Goal: Information Seeking & Learning: Compare options

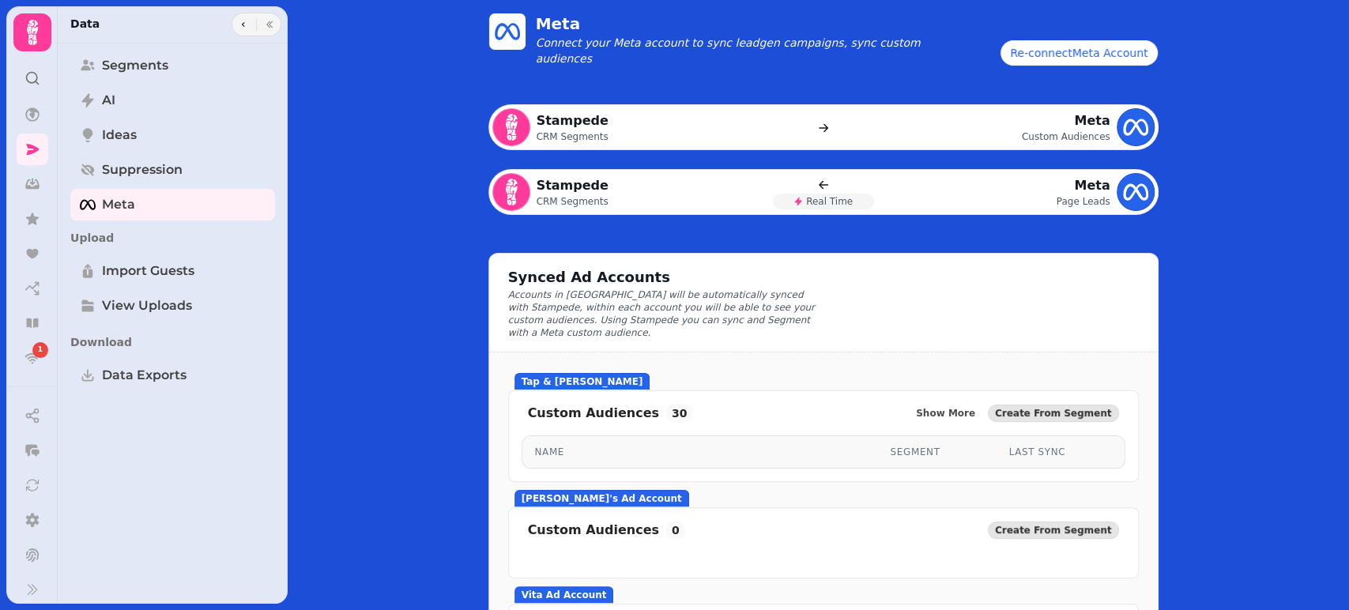
click at [35, 28] on icon at bounding box center [33, 33] width 32 height 32
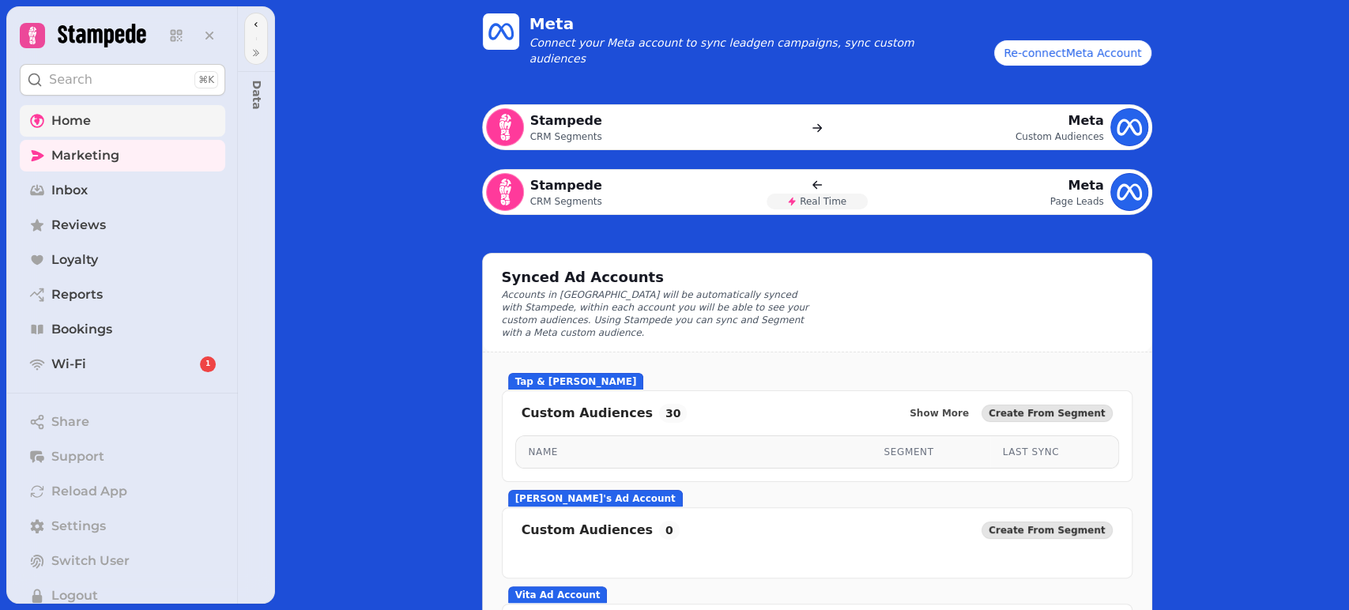
click at [77, 112] on span "Home" at bounding box center [70, 120] width 39 height 19
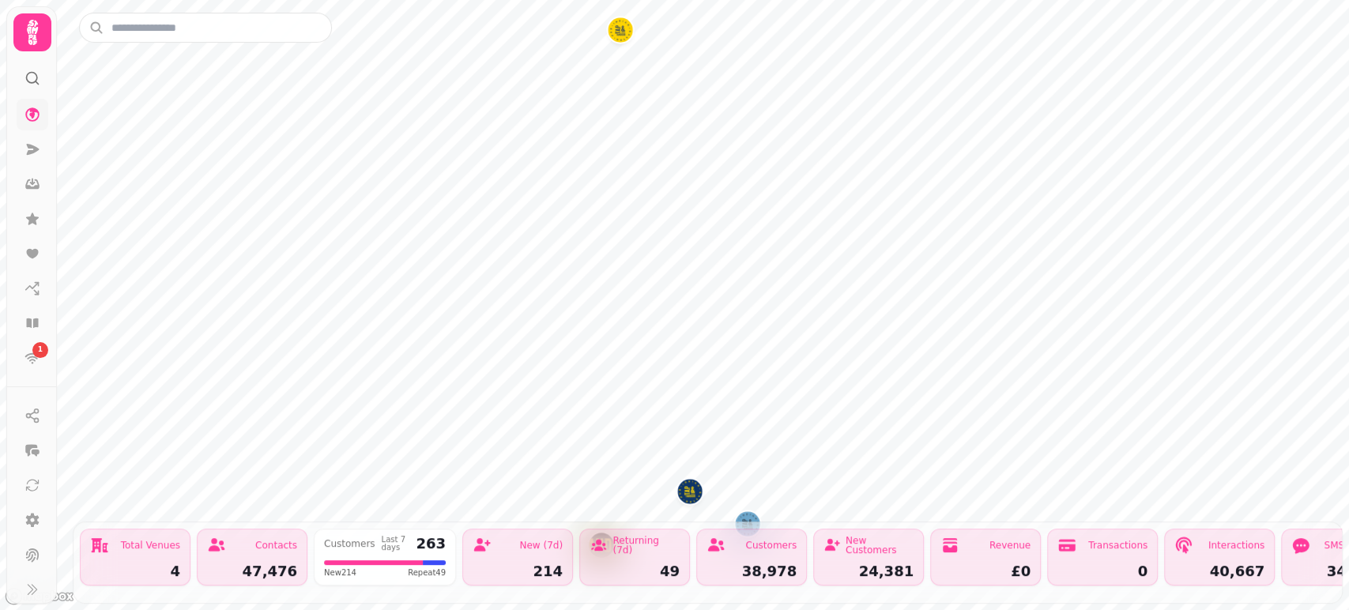
click at [21, 32] on icon at bounding box center [33, 33] width 32 height 32
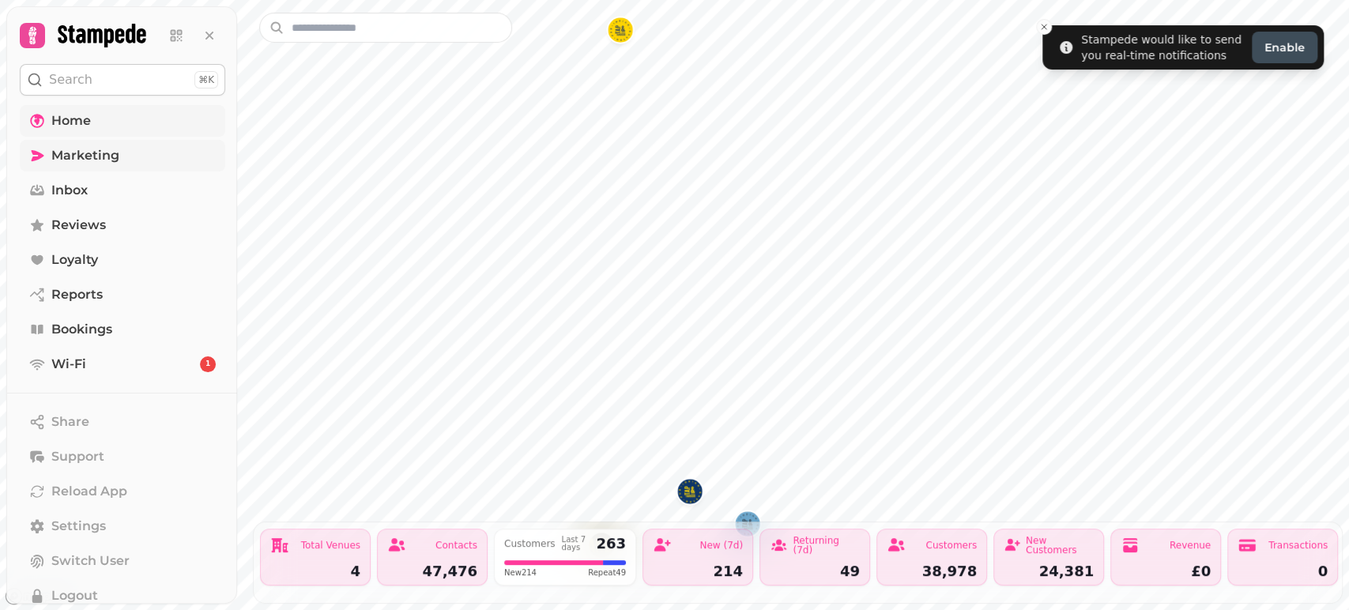
click at [82, 156] on span "Marketing" at bounding box center [85, 155] width 68 height 19
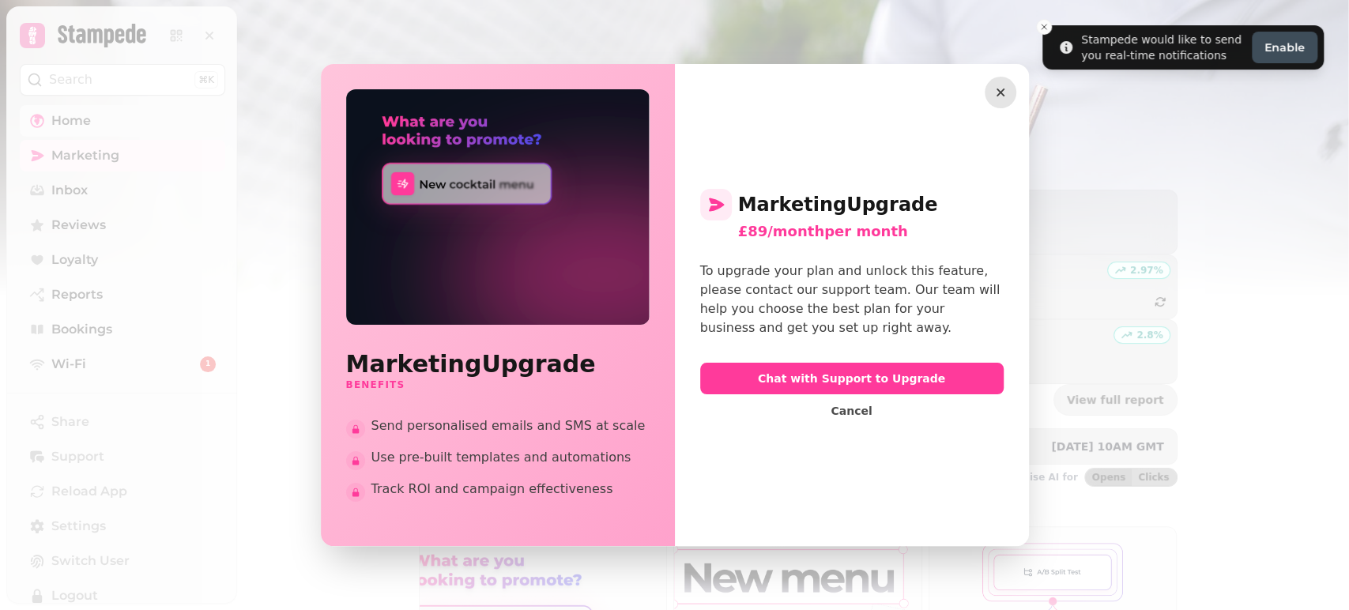
click at [997, 85] on icon "button" at bounding box center [1000, 93] width 16 height 16
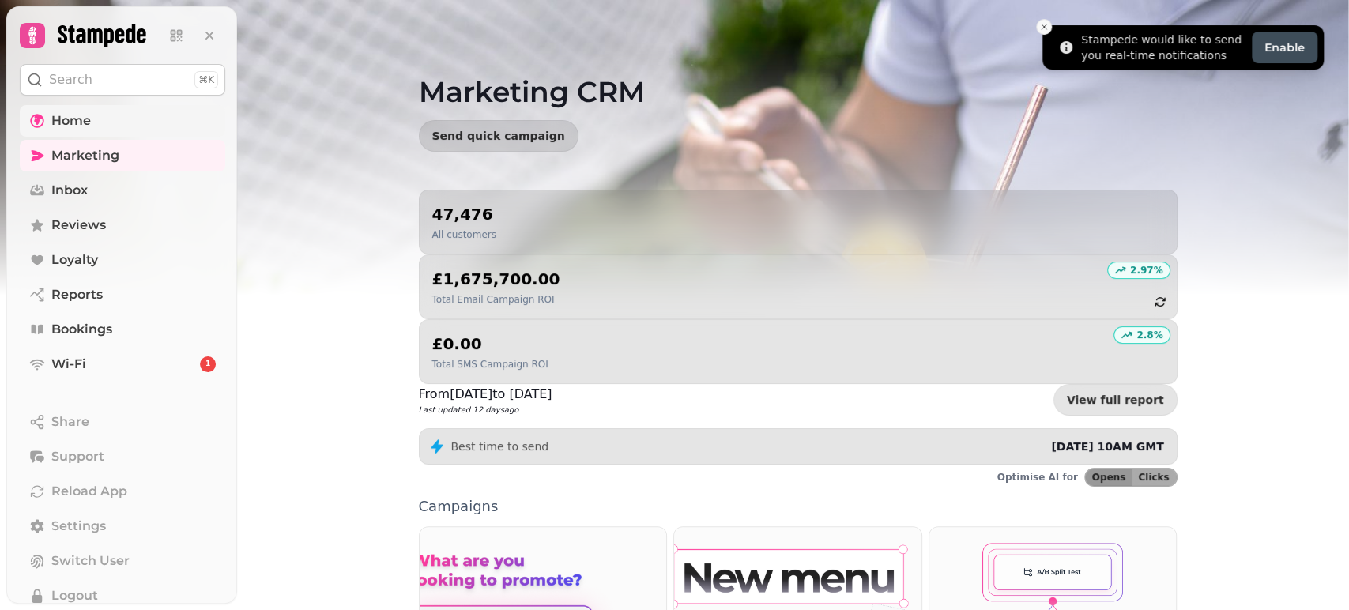
click at [1041, 26] on icon "Close toast" at bounding box center [1043, 26] width 9 height 9
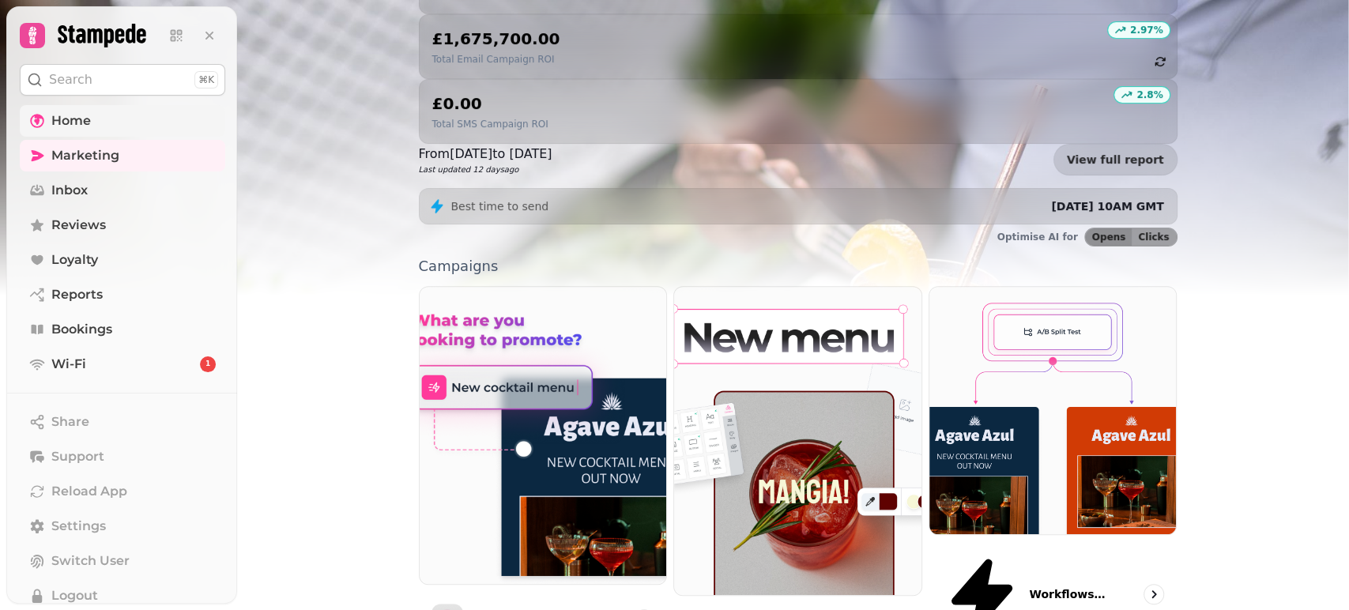
scroll to position [351, 0]
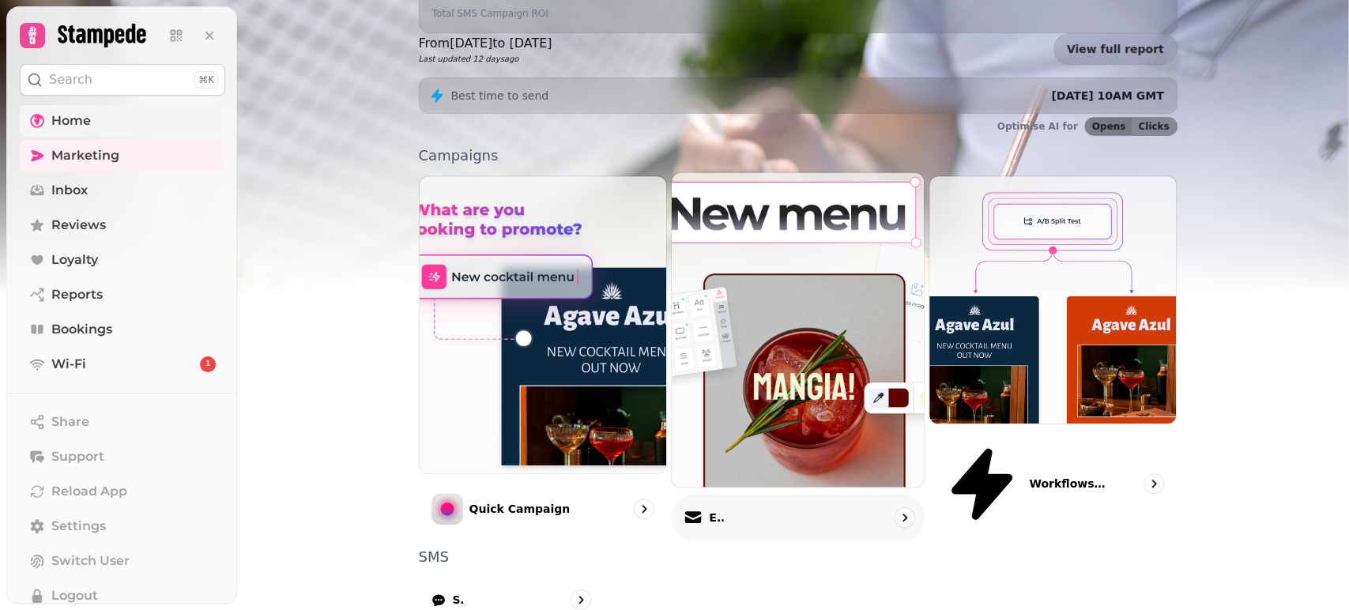
click at [713, 510] on p "Email" at bounding box center [717, 518] width 16 height 16
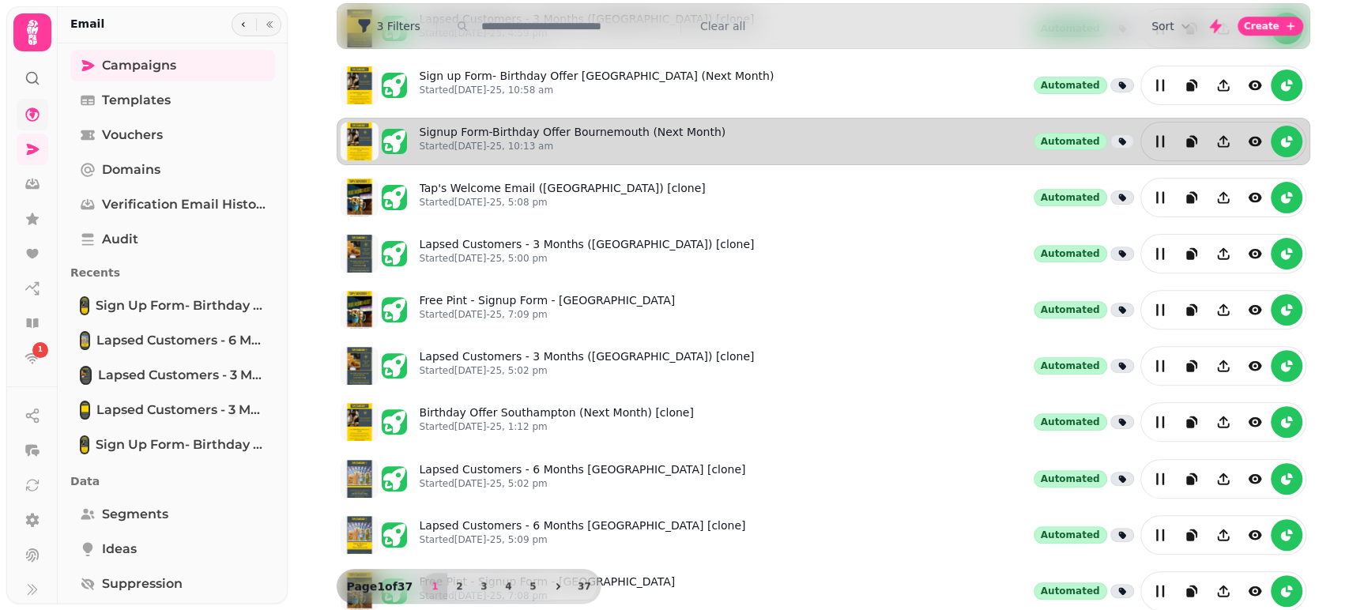
scroll to position [359, 0]
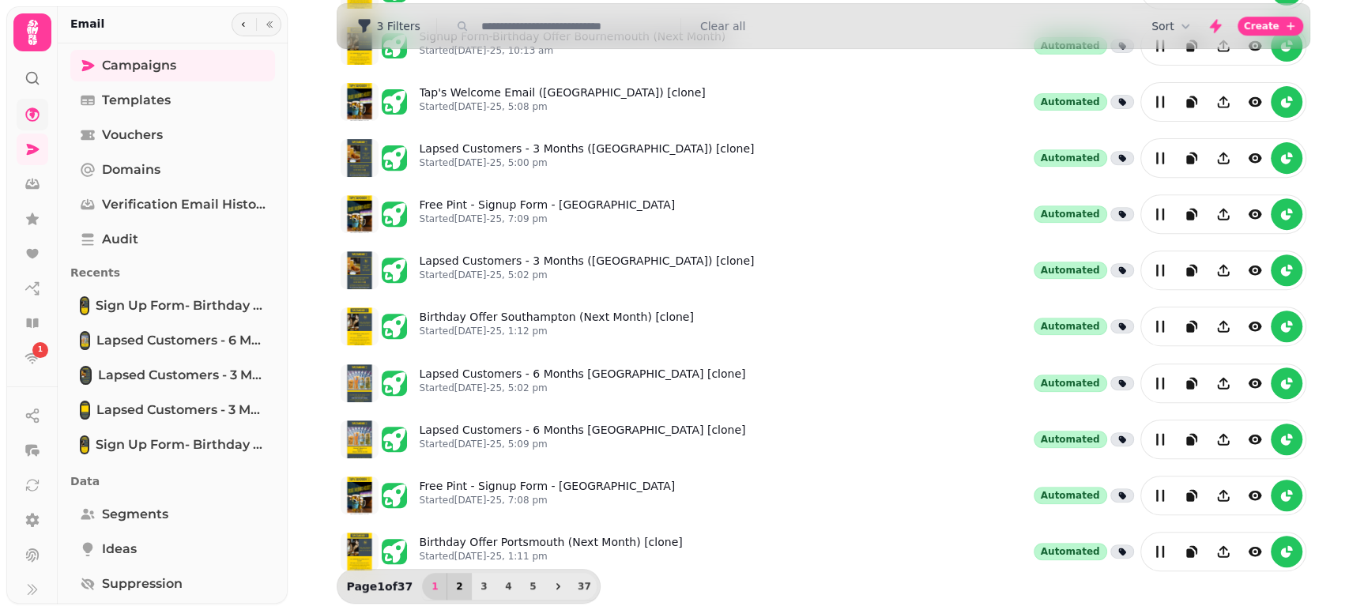
click at [453, 587] on span "2" at bounding box center [459, 585] width 13 height 9
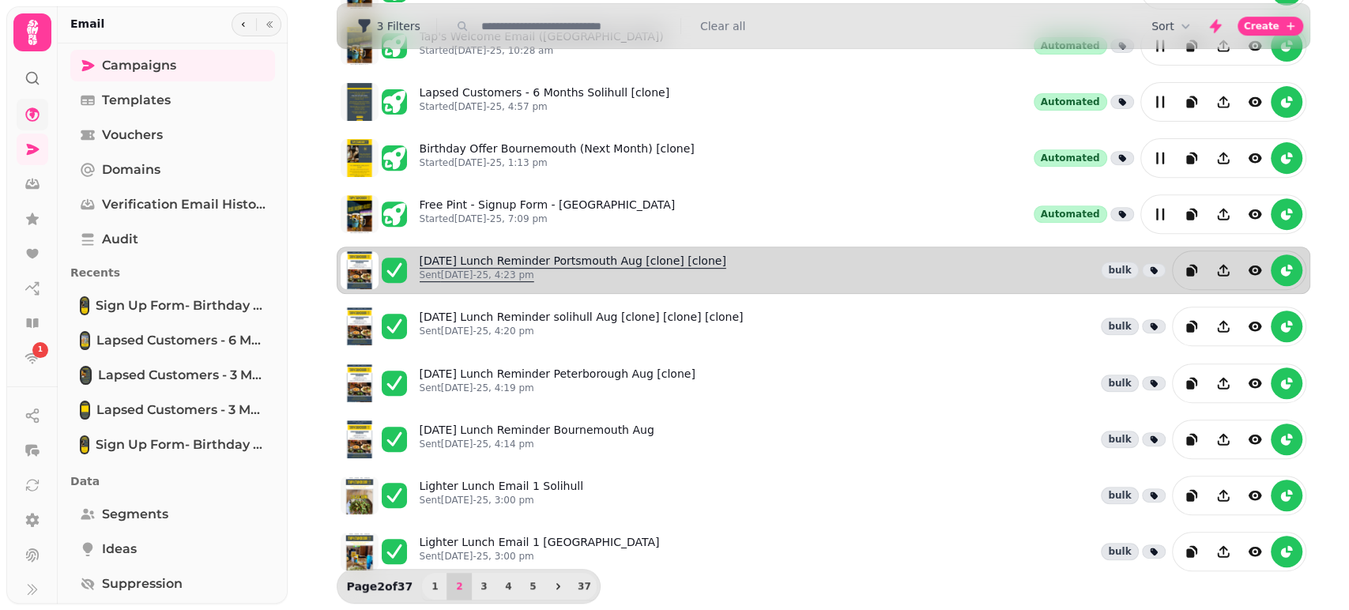
click at [559, 278] on div "Sent [DATE]-25, 4:23 pm" at bounding box center [572, 278] width 307 height 19
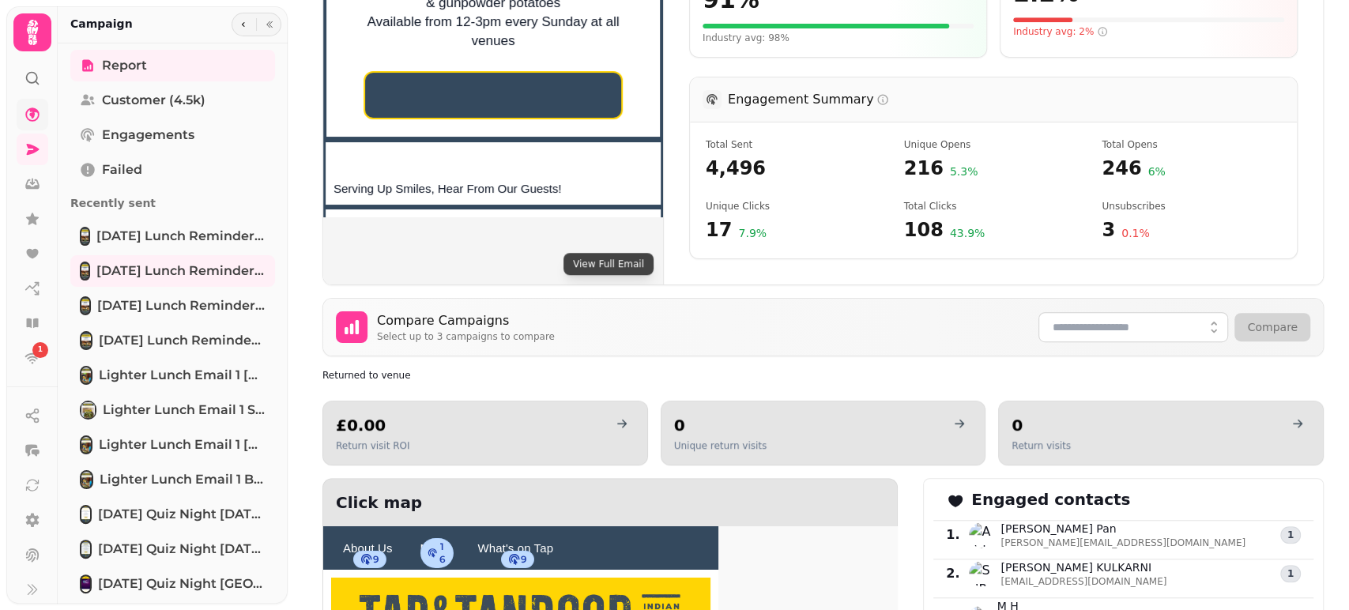
scroll to position [702, 0]
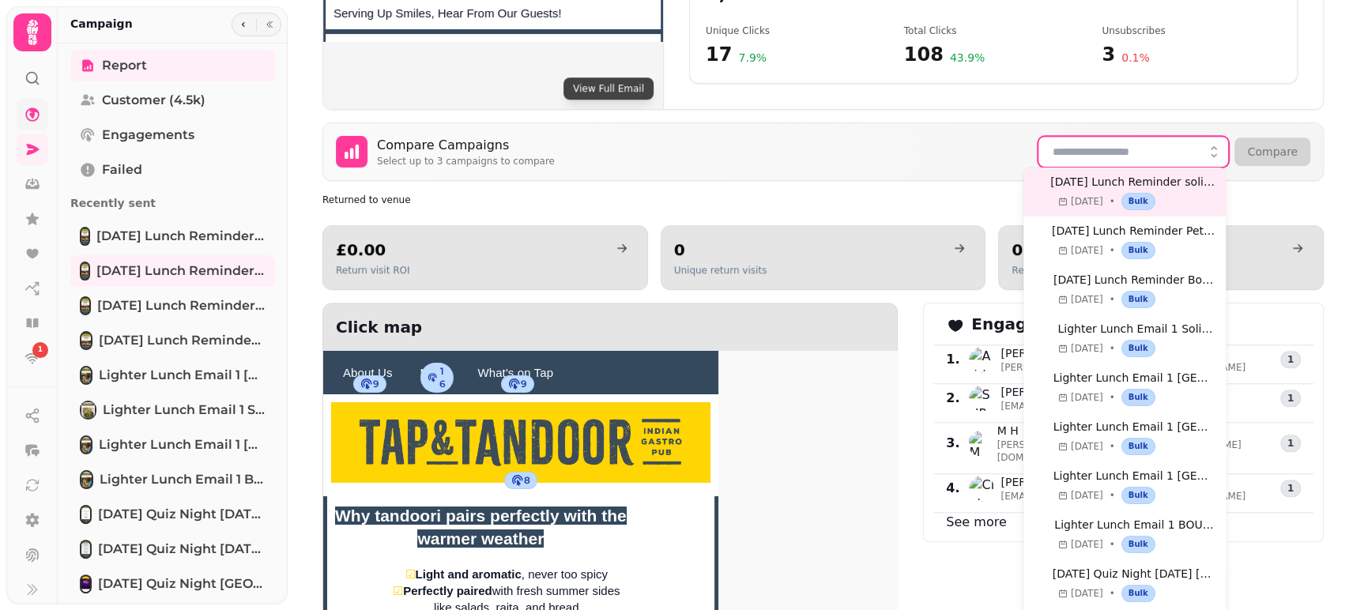
click at [1211, 152] on icon "button" at bounding box center [1214, 151] width 6 height 11
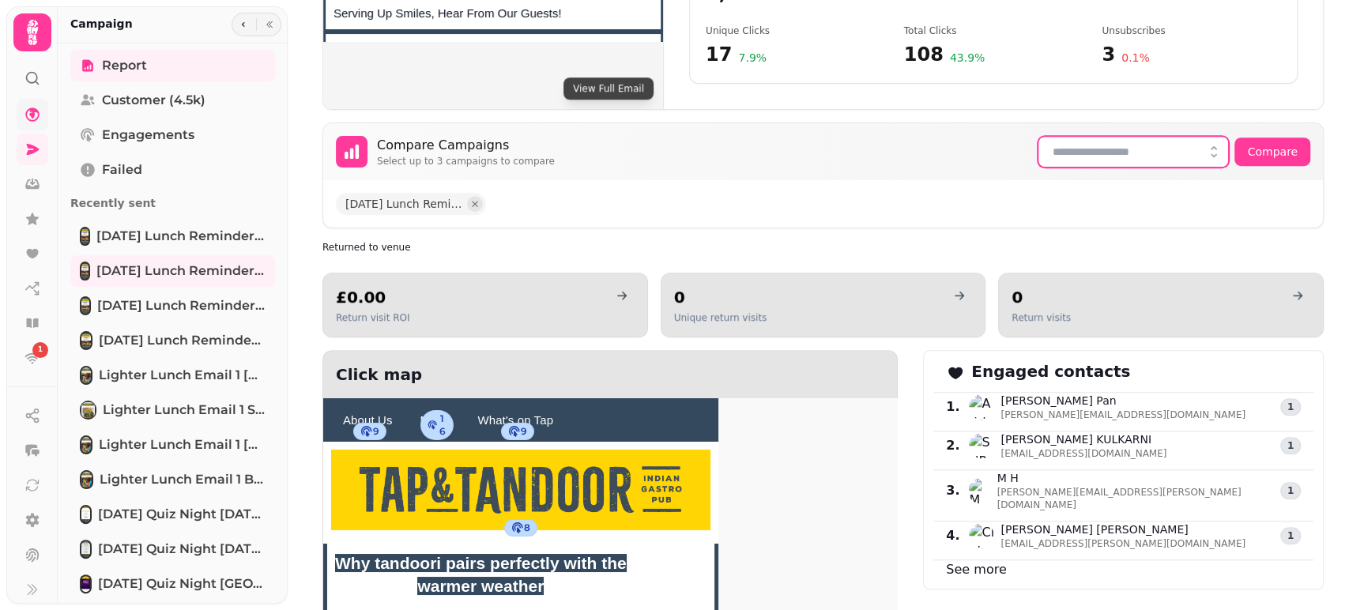
click at [1211, 154] on icon "button" at bounding box center [1214, 151] width 6 height 11
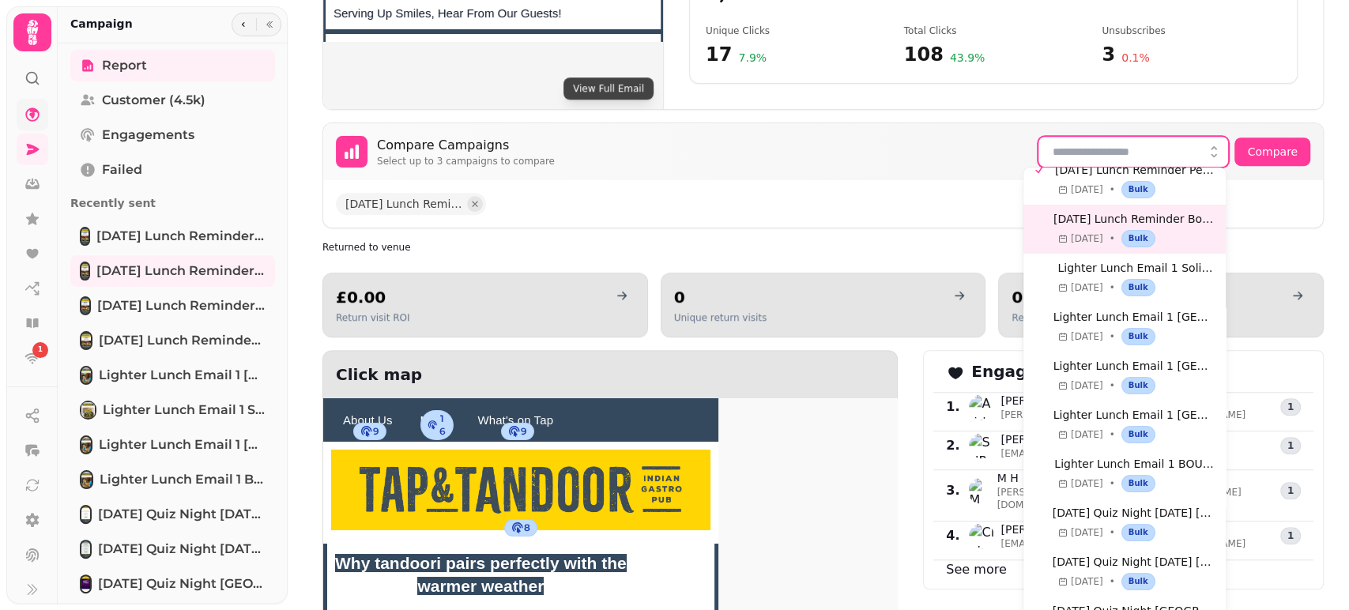
scroll to position [88, 0]
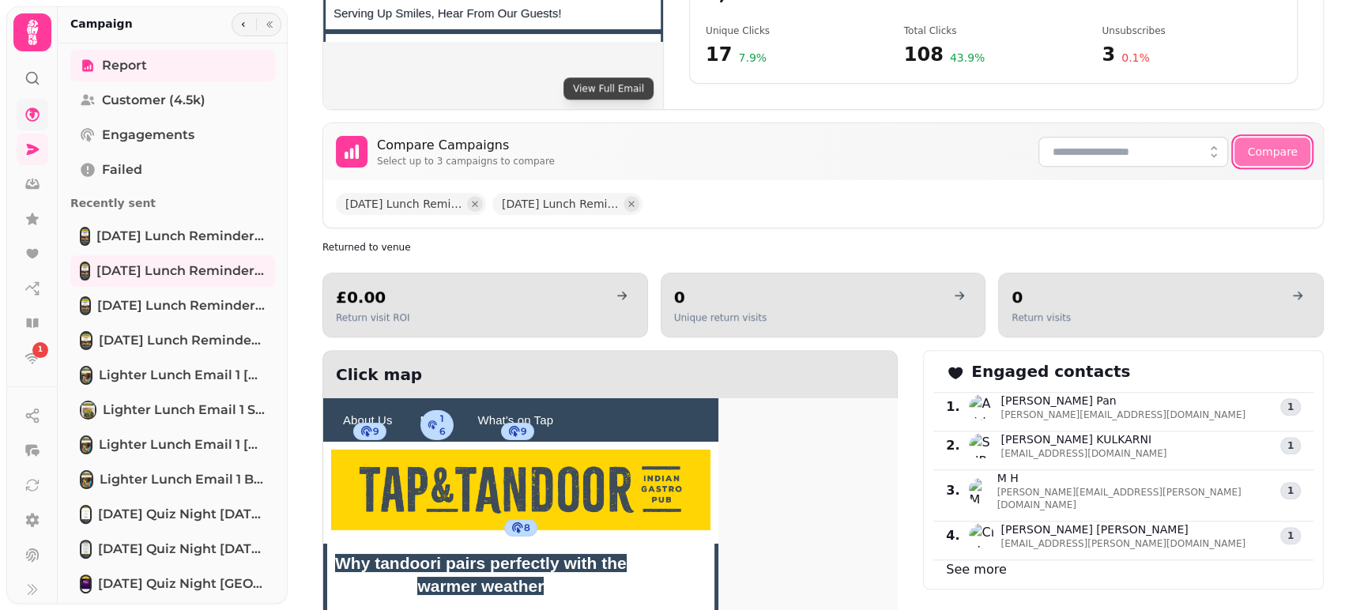
click at [1254, 148] on span "Compare" at bounding box center [1272, 151] width 51 height 13
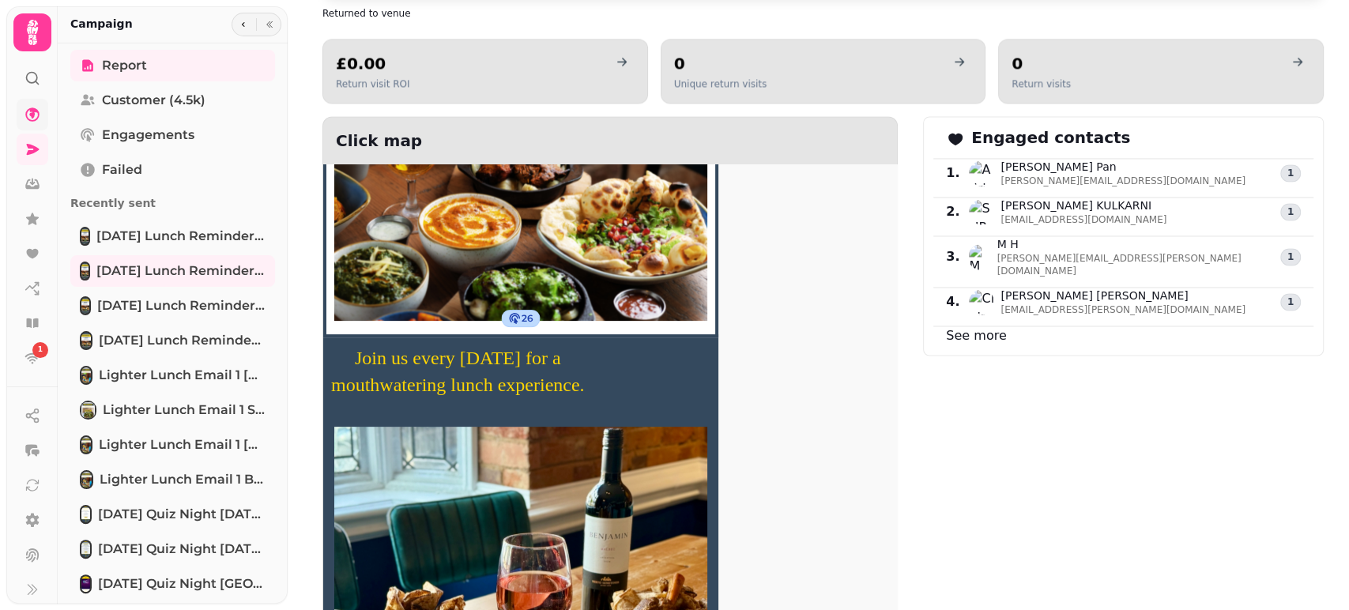
scroll to position [526, 0]
